Goal: Information Seeking & Learning: Learn about a topic

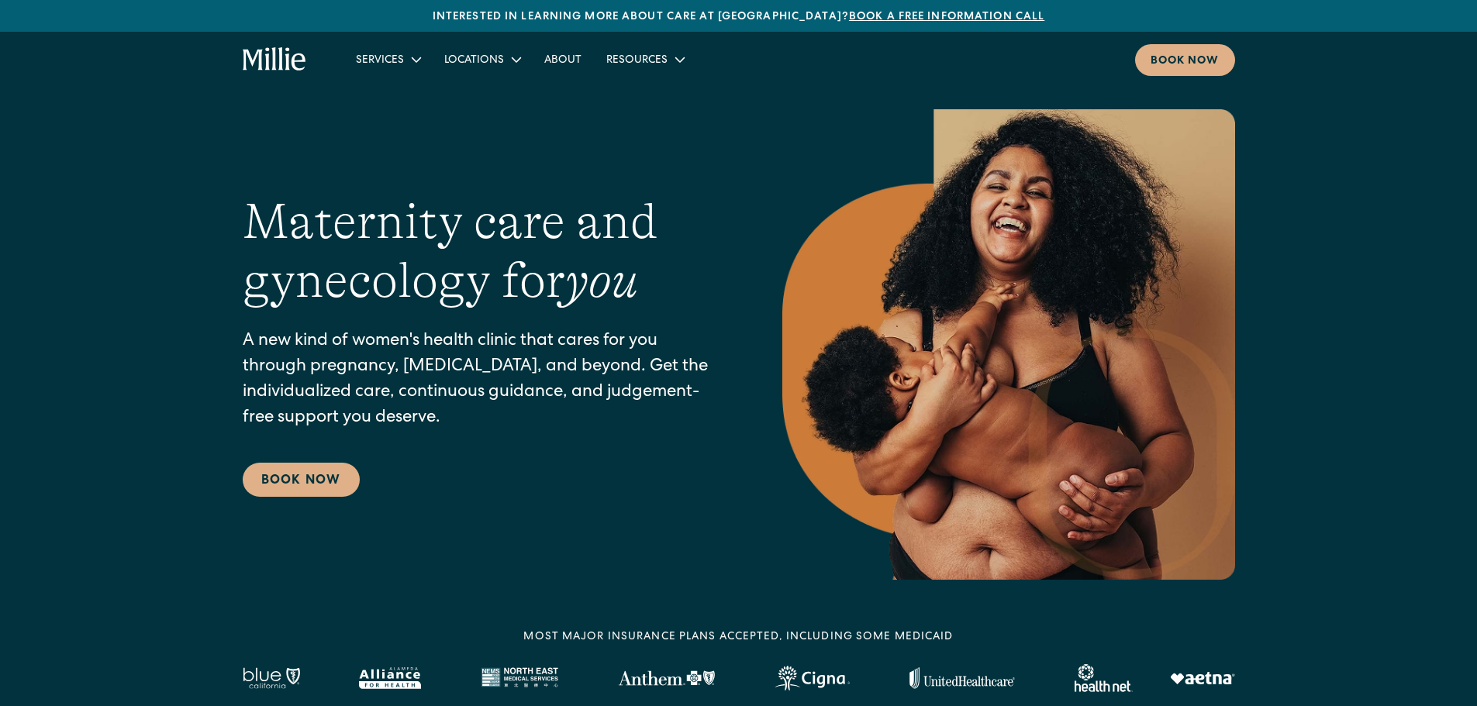
scroll to position [78, 0]
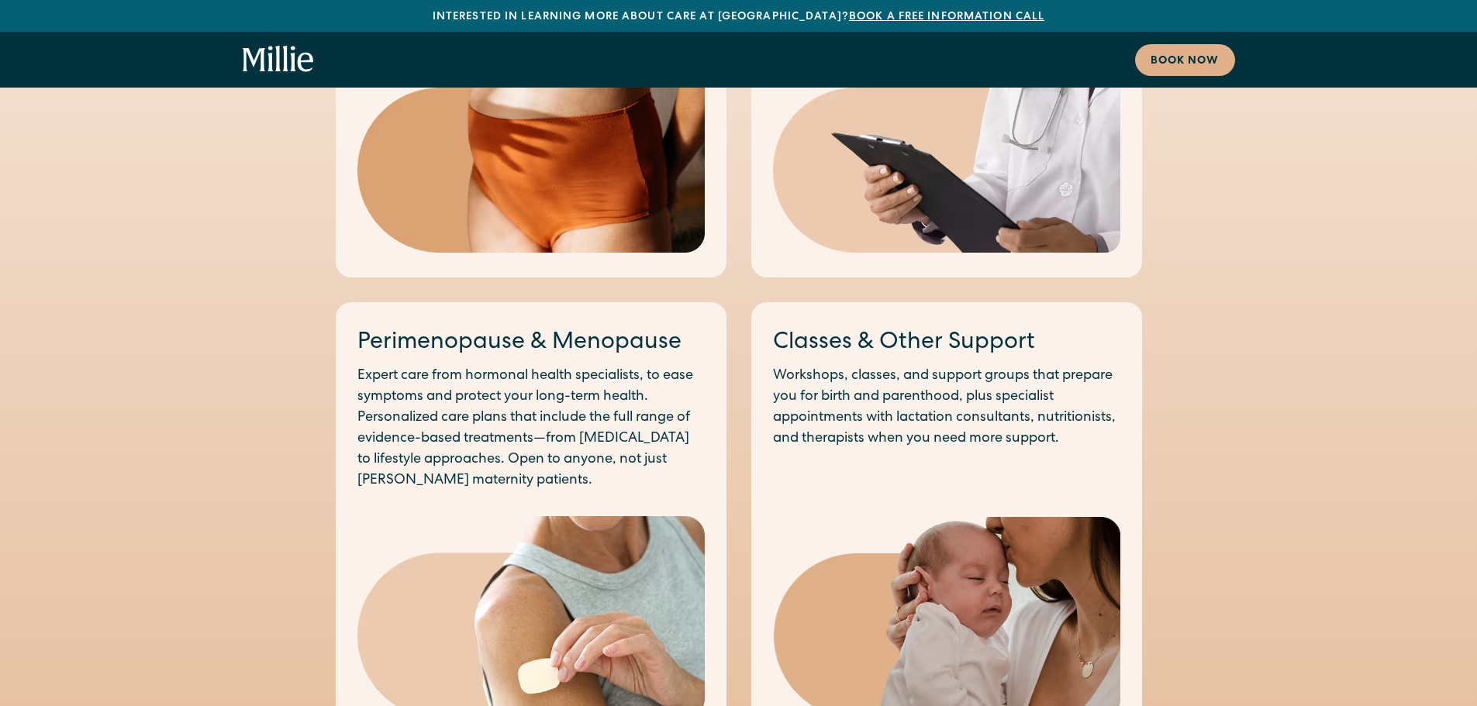
scroll to position [2016, 0]
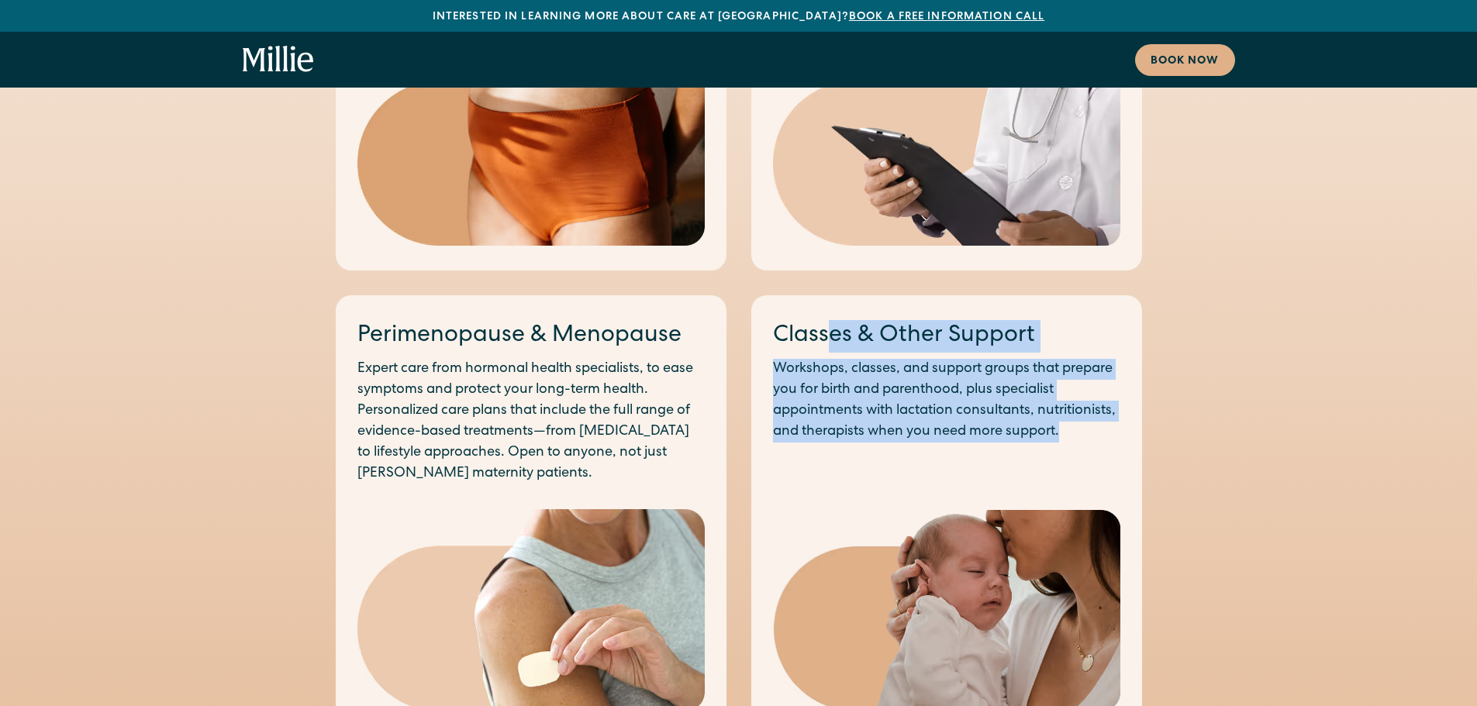
drag, startPoint x: 834, startPoint y: 306, endPoint x: 1088, endPoint y: 393, distance: 268.0
click at [1088, 393] on div "Classes & Other Support Workshops, classes, and support groups that prepare you…" at bounding box center [946, 381] width 347 height 122
click at [1088, 393] on p "Workshops, classes, and support groups that prepare you for birth and parenthoo…" at bounding box center [946, 401] width 347 height 84
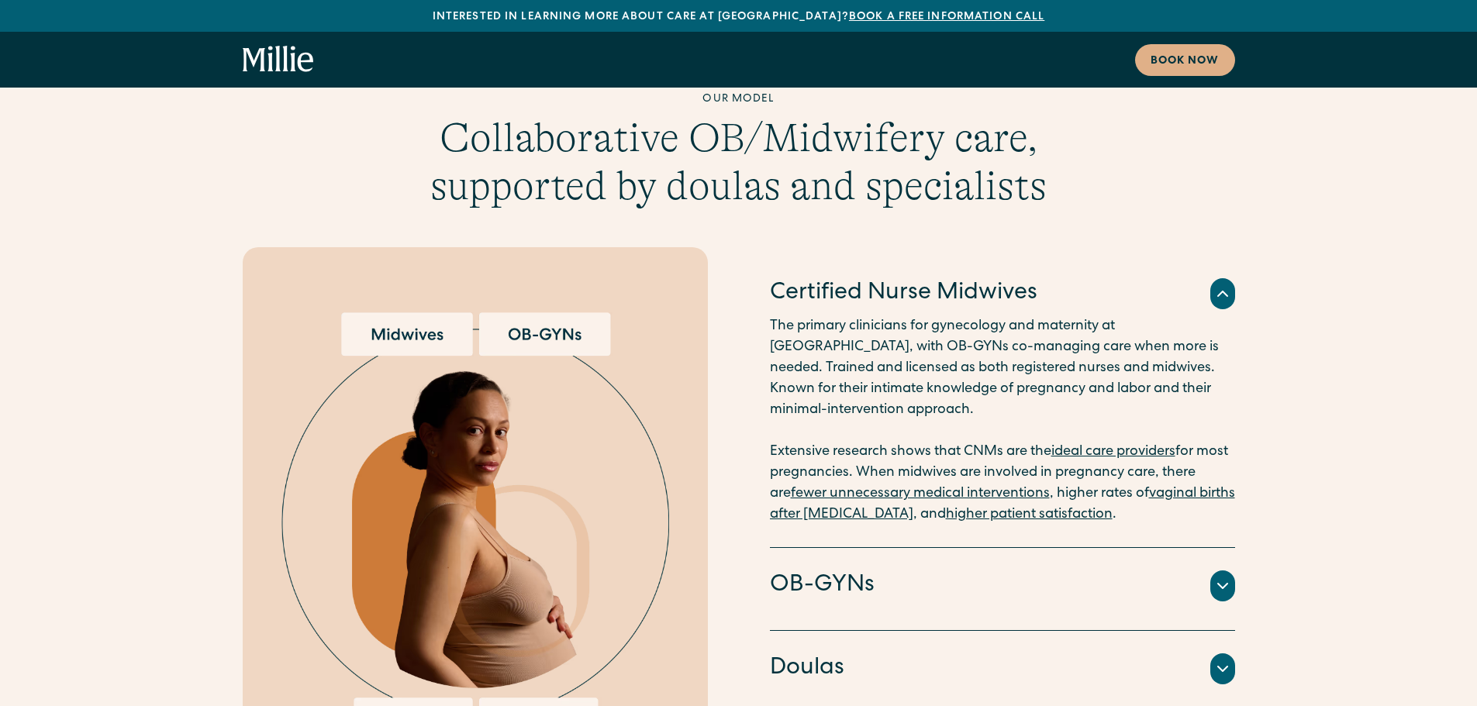
scroll to position [4264, 0]
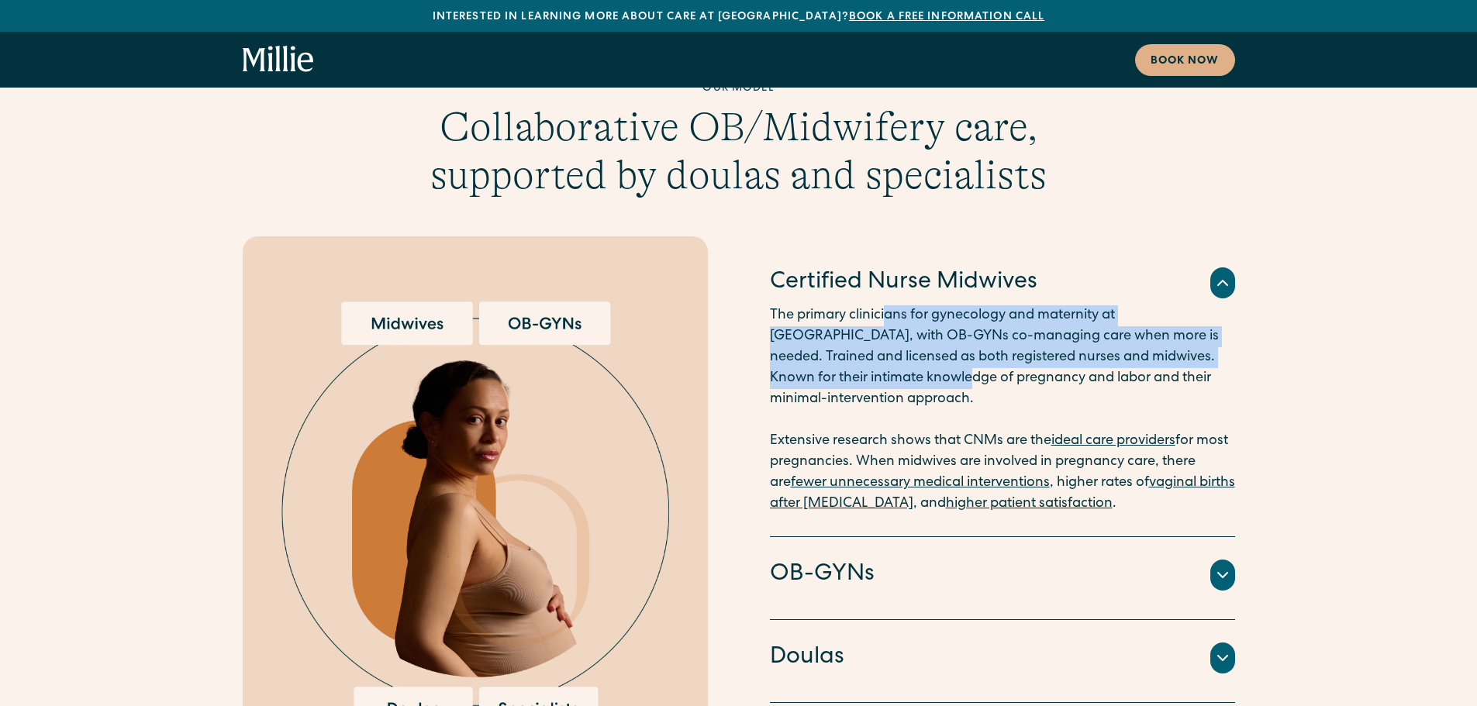
drag, startPoint x: 886, startPoint y: 226, endPoint x: 892, endPoint y: 292, distance: 66.1
click at [892, 305] on p "The primary clinicians for gynecology and maternity at [GEOGRAPHIC_DATA], with …" at bounding box center [1002, 409] width 465 height 209
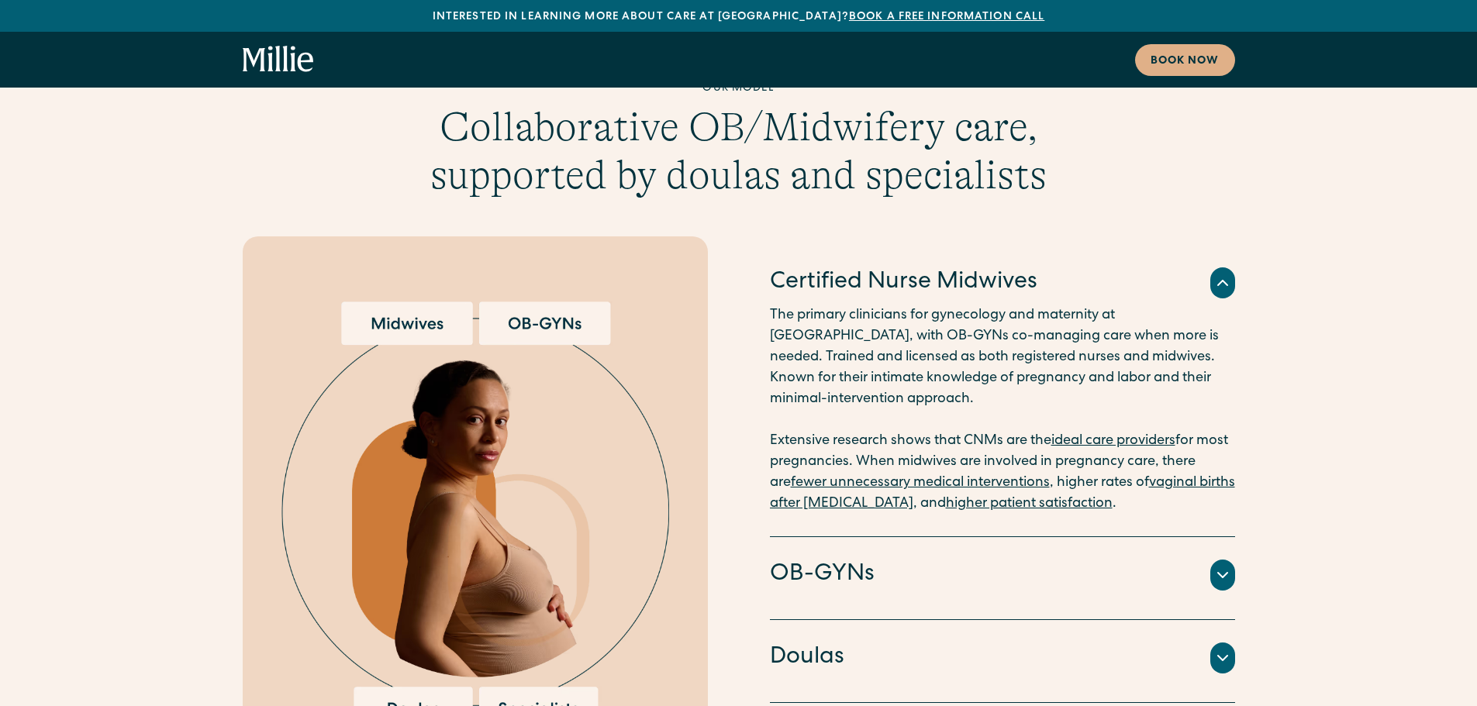
click at [1019, 328] on p "The primary clinicians for gynecology and maternity at [GEOGRAPHIC_DATA], with …" at bounding box center [1002, 409] width 465 height 209
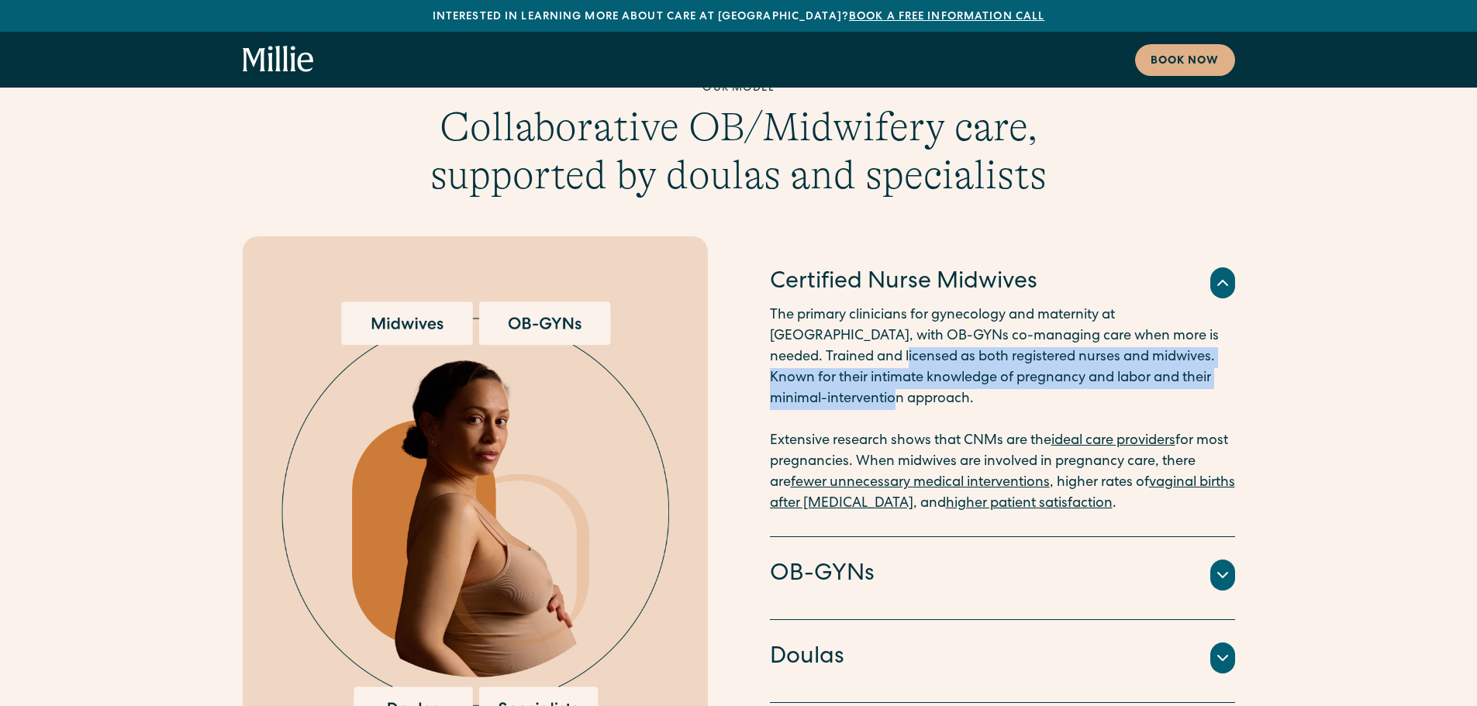
drag, startPoint x: 975, startPoint y: 314, endPoint x: 741, endPoint y: 274, distance: 236.8
click at [741, 274] on div "Certified Nurse Midwives The primary clinicians for gynecology and maternity at…" at bounding box center [739, 515] width 992 height 558
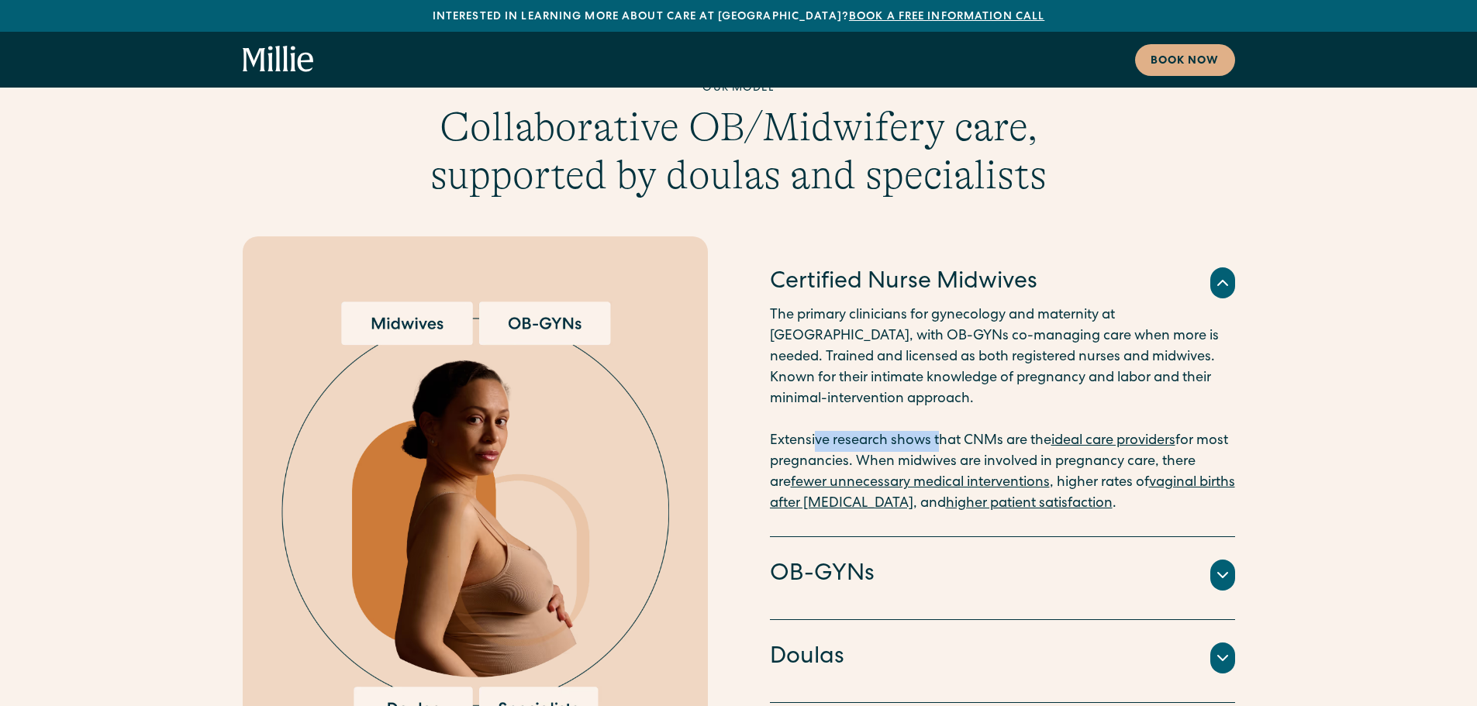
drag, startPoint x: 814, startPoint y: 347, endPoint x: 937, endPoint y: 350, distance: 122.5
click at [937, 350] on p "The primary clinicians for gynecology and maternity at [GEOGRAPHIC_DATA], with …" at bounding box center [1002, 409] width 465 height 209
drag, startPoint x: 883, startPoint y: 370, endPoint x: 1055, endPoint y: 347, distance: 173.6
click at [1055, 347] on p "The primary clinicians for gynecology and maternity at [GEOGRAPHIC_DATA], with …" at bounding box center [1002, 409] width 465 height 209
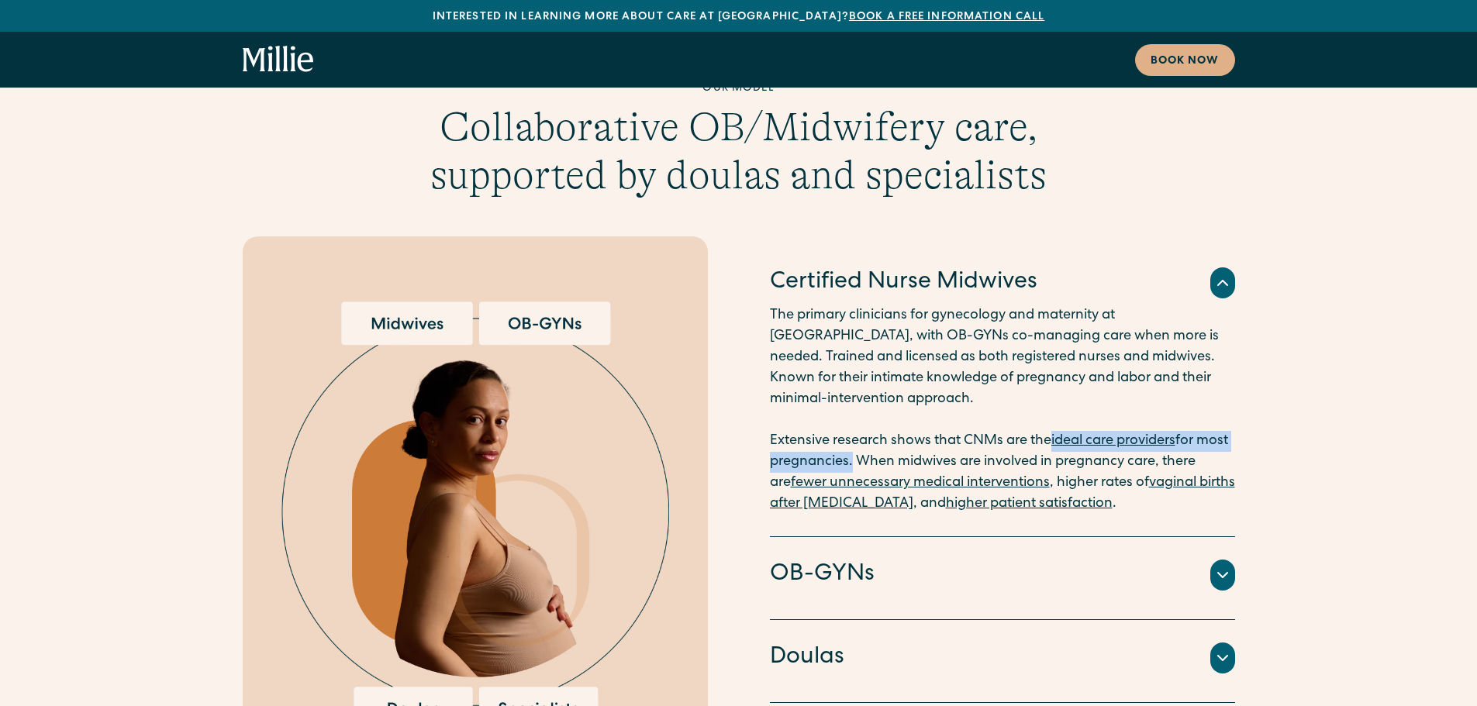
copy p "ideal care providers for most pregnancies"
click at [939, 559] on div "OB-GYNs" at bounding box center [1002, 575] width 465 height 33
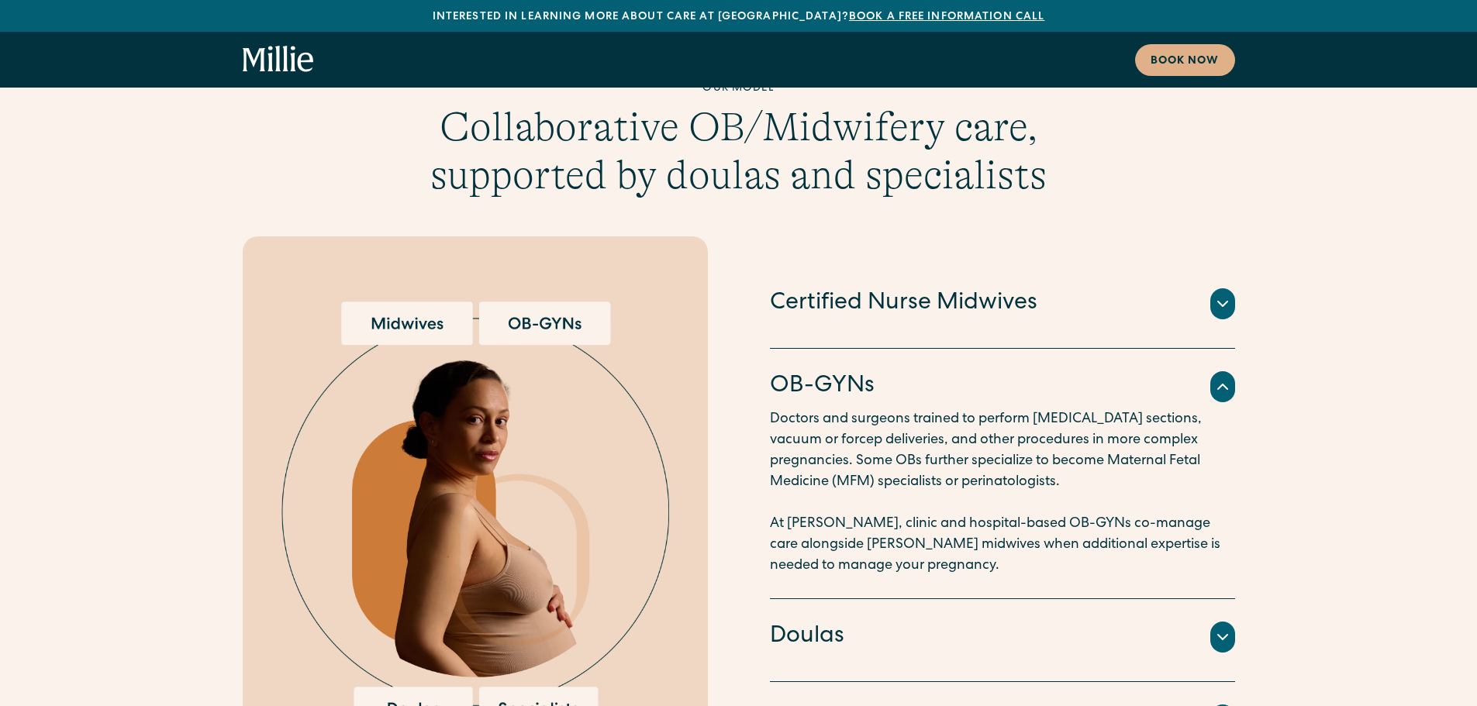
click at [1040, 288] on div "Certified Nurse Midwives" at bounding box center [1002, 304] width 465 height 33
